Goal: Ask a question: Seek information or help from site administrators or community

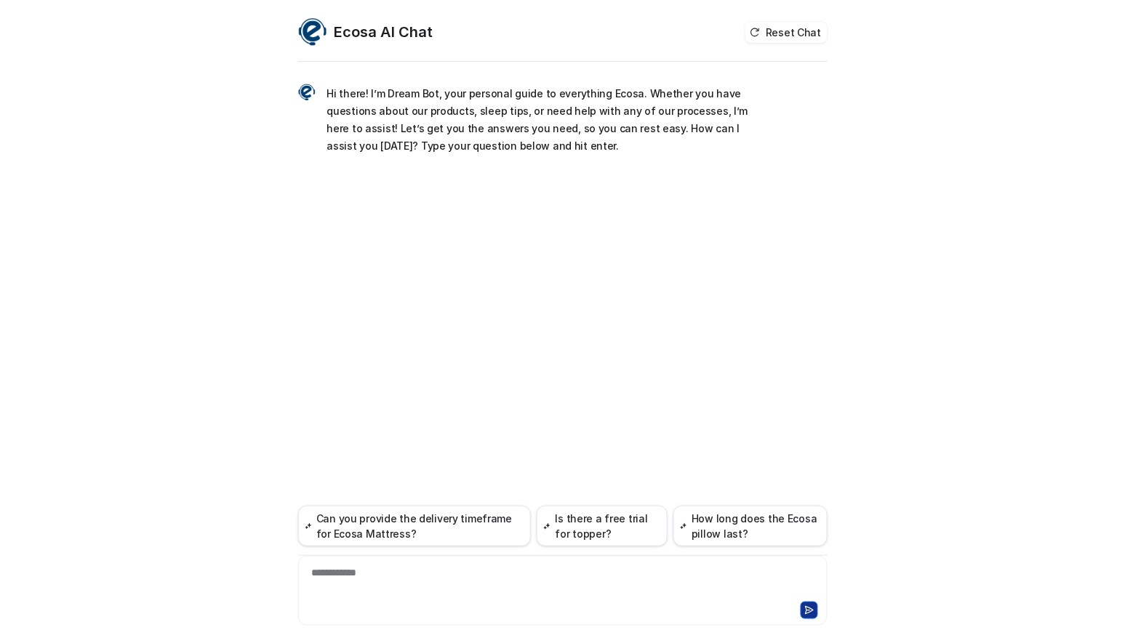
click at [1, 540] on div "**********" at bounding box center [562, 321] width 1125 height 643
